Goal: Navigation & Orientation: Go to known website

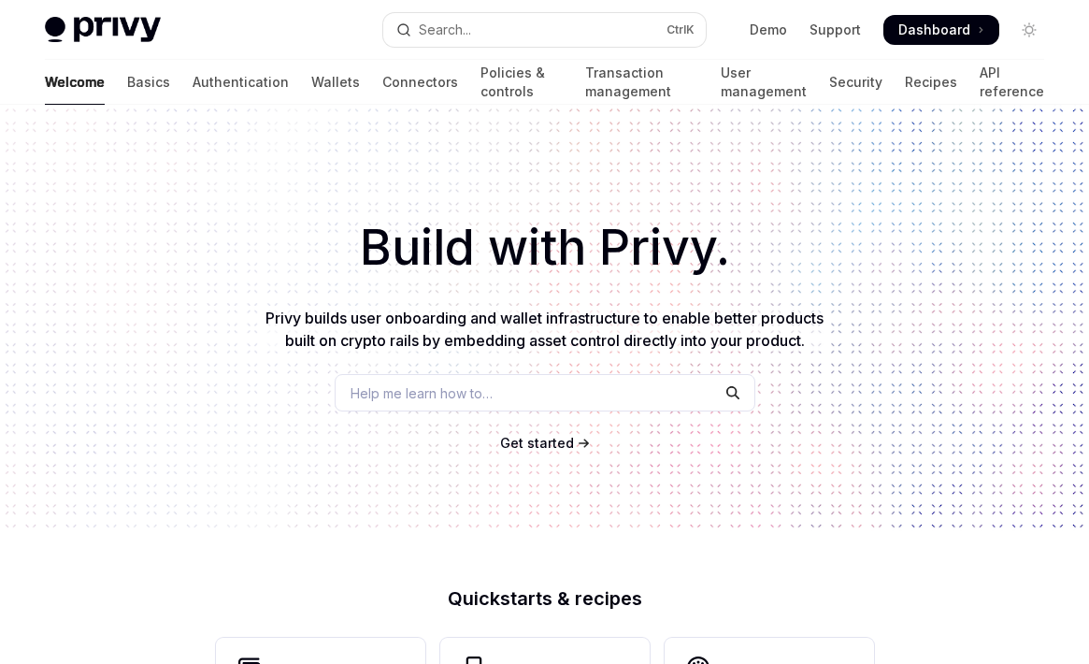
scroll to position [822, 0]
